Goal: Task Accomplishment & Management: Complete application form

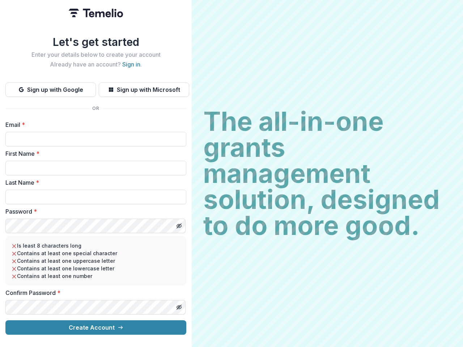
click at [232, 174] on h2 "The all-in-one grants management solution, designed to do more good." at bounding box center [327, 174] width 248 height 130
click at [51, 87] on button "Sign up with Google" at bounding box center [50, 89] width 90 height 14
click at [144, 87] on button "Sign up with Microsoft" at bounding box center [144, 89] width 90 height 14
click at [179, 224] on line "Toggle password visibility" at bounding box center [179, 226] width 4 height 4
click at [179, 305] on line "Toggle password visibility" at bounding box center [179, 307] width 4 height 4
